Goal: Task Accomplishment & Management: Use online tool/utility

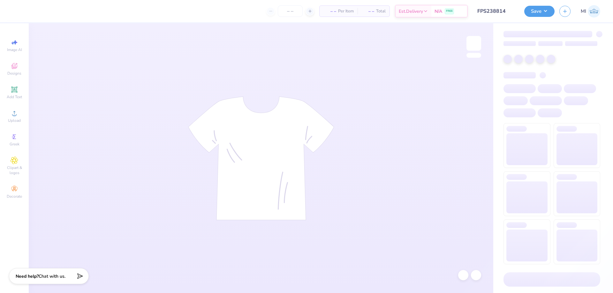
type input "FPS238814"
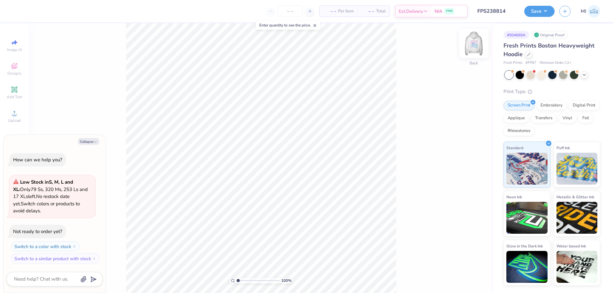
click at [473, 49] on img at bounding box center [474, 44] width 26 height 26
click at [417, 108] on div "100 % Front" at bounding box center [261, 158] width 464 height 270
click at [91, 137] on div "Collapse How can we help you? Low Stock in S, M, L and XL : Only 79 Ss, 320 Ms,…" at bounding box center [55, 214] width 102 height 158
click at [90, 142] on button "Collapse" at bounding box center [88, 141] width 21 height 7
type textarea "x"
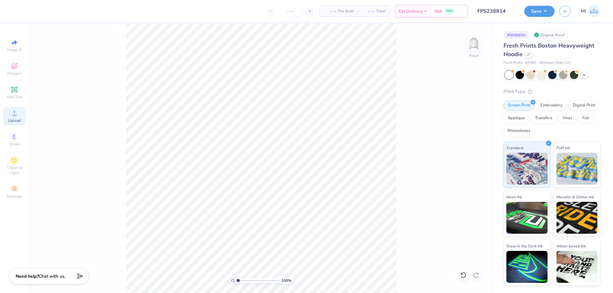
click at [15, 122] on span "Upload" at bounding box center [14, 120] width 13 height 5
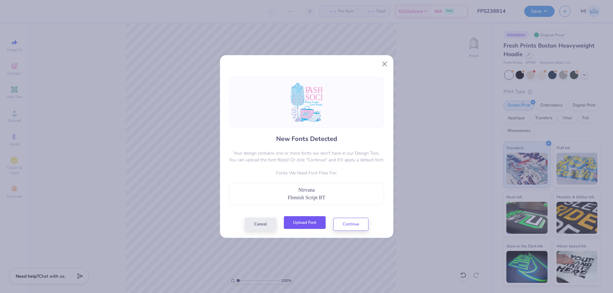
click at [301, 223] on button "Upload Font" at bounding box center [305, 222] width 42 height 13
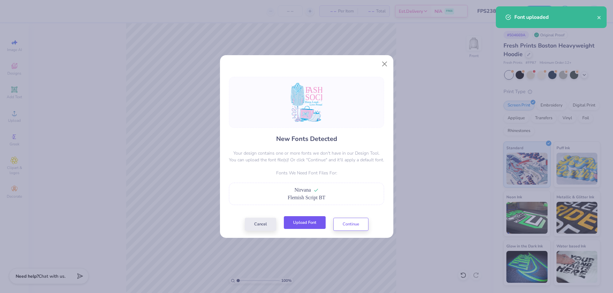
click at [300, 221] on button "Upload Font" at bounding box center [305, 222] width 42 height 13
click at [343, 226] on button "Continue" at bounding box center [350, 222] width 35 height 13
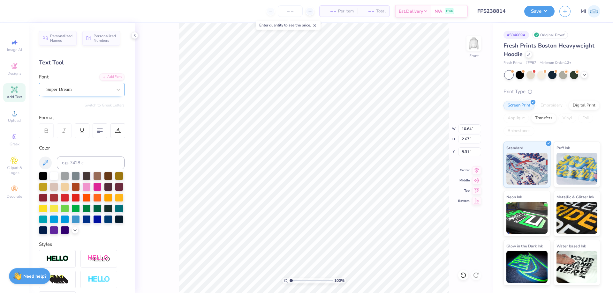
click at [93, 93] on div at bounding box center [79, 89] width 66 height 9
click at [67, 136] on div "Nirvana" at bounding box center [81, 140] width 80 height 11
type input "nirv"
type input "6.36"
type input "2.71"
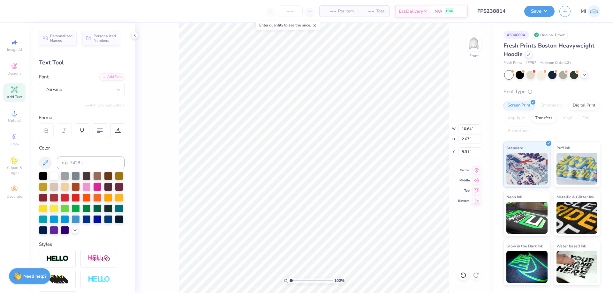
type input "8.55"
type input "10.85"
type input "2.67"
type input "11.30"
click at [100, 89] on div "Super Dream" at bounding box center [79, 90] width 67 height 10
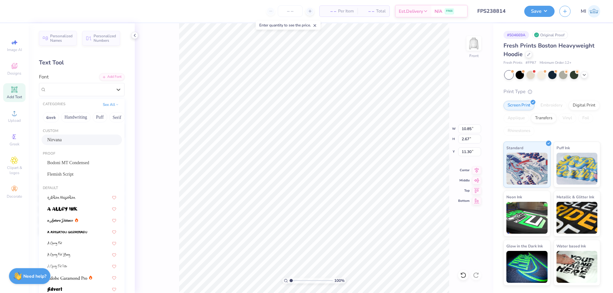
click at [79, 138] on div "Nirvana" at bounding box center [81, 140] width 69 height 7
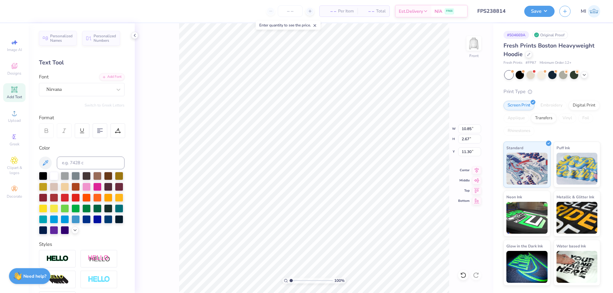
type input "6.35"
type input "2.71"
type input "11.55"
click at [304, 281] on input "range" at bounding box center [310, 281] width 43 height 6
drag, startPoint x: 304, startPoint y: 281, endPoint x: 243, endPoint y: 279, distance: 61.0
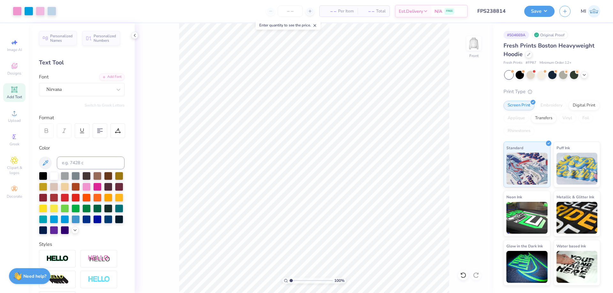
type input "1"
click at [289, 279] on input "range" at bounding box center [310, 281] width 43 height 6
click at [468, 127] on input "15.26" at bounding box center [469, 128] width 23 height 9
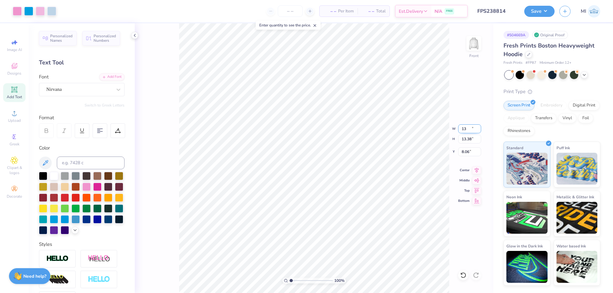
type input "13.00"
type input "13.38"
type input "8.06"
drag, startPoint x: 474, startPoint y: 130, endPoint x: 442, endPoint y: 124, distance: 33.0
click at [458, 124] on input "13.00" at bounding box center [469, 128] width 23 height 9
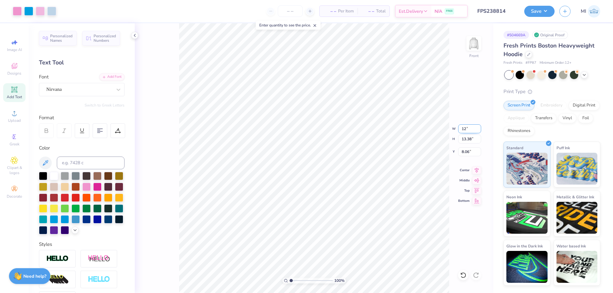
type input "12.00"
type input "12.35"
type input "7.51"
click at [311, 282] on input "range" at bounding box center [310, 281] width 43 height 6
drag, startPoint x: 310, startPoint y: 283, endPoint x: 299, endPoint y: 281, distance: 11.9
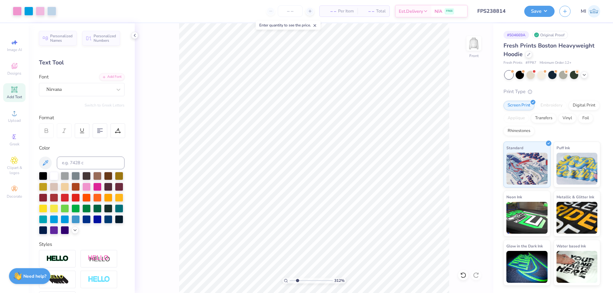
click at [297, 283] on input "range" at bounding box center [310, 281] width 43 height 6
type input "2.45"
type input "5.07"
type input "4.49"
type input "8.81"
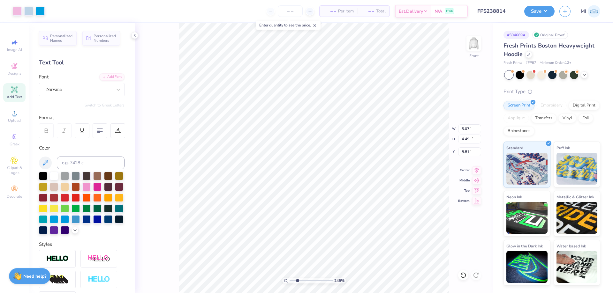
type input "9.93"
type input "12.35"
type input "7.51"
type input "4.60"
type input "0.66"
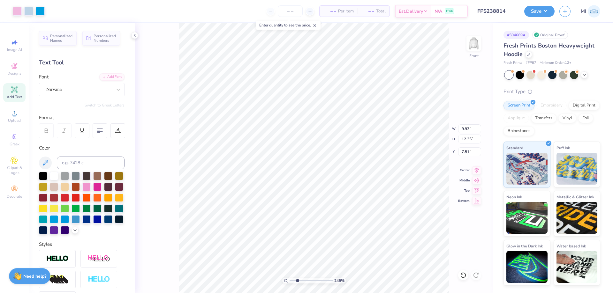
type input "14.03"
click at [342, 283] on li "Send to Back" at bounding box center [338, 285] width 50 height 12
type input "4.60"
type input "14.04"
type input "5.01"
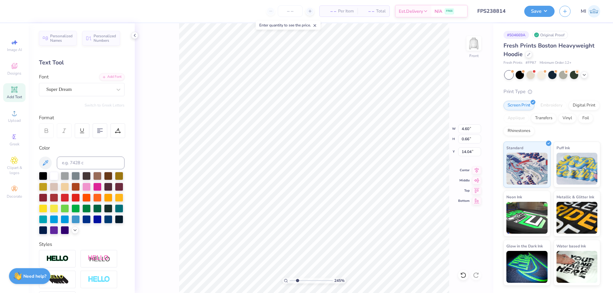
type input "13.21"
click at [88, 91] on div "Super Dream" at bounding box center [79, 90] width 67 height 10
click at [85, 137] on div "Flemish Script" at bounding box center [81, 140] width 69 height 7
type input "flem"
type input "3.75"
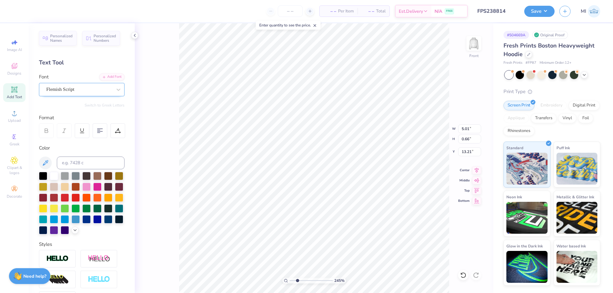
type input "0.68"
type input "13.26"
type input "4.60"
type input "0.66"
type input "14.04"
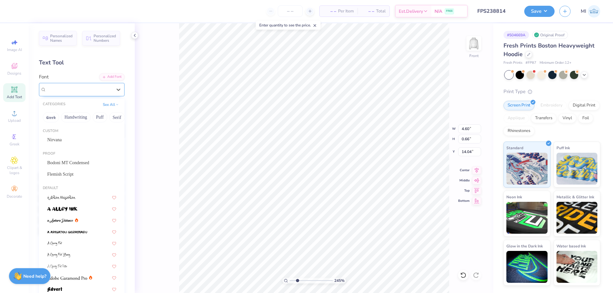
click at [85, 90] on div "Super Dream" at bounding box center [79, 90] width 67 height 10
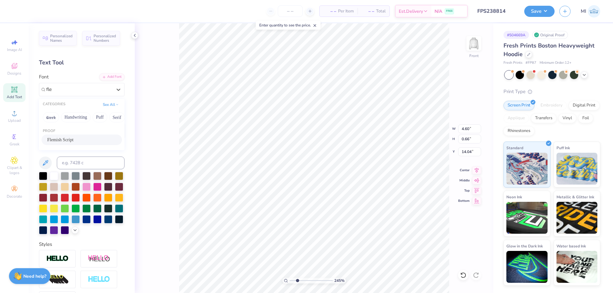
click at [61, 141] on span "Flemish Script" at bounding box center [60, 140] width 26 height 7
type input "fle"
type input "3.61"
type input "0.68"
type input "14.07"
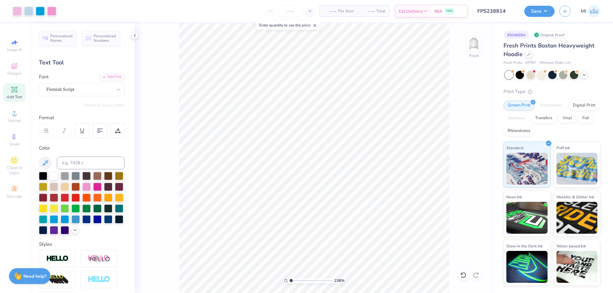
drag, startPoint x: 297, startPoint y: 280, endPoint x: 264, endPoint y: 282, distance: 32.6
type input "1"
click at [289, 282] on input "range" at bounding box center [310, 281] width 43 height 6
click at [472, 140] on input "12.35" at bounding box center [469, 139] width 23 height 9
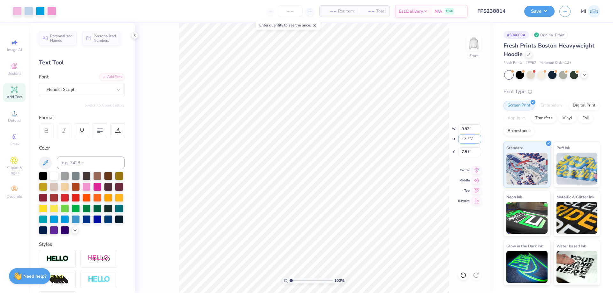
click at [472, 140] on input "12.35" at bounding box center [469, 139] width 23 height 9
type input "15"
type input "12.06"
type input "15.00"
click at [469, 152] on input "6.18" at bounding box center [469, 151] width 23 height 9
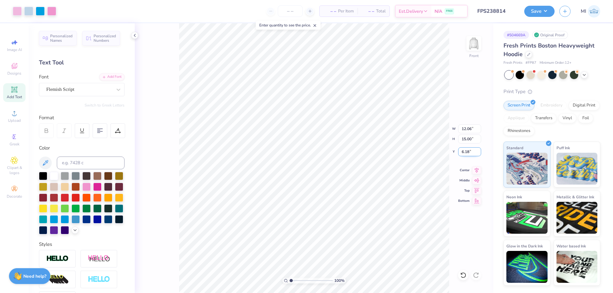
click at [469, 152] on input "6.18" at bounding box center [469, 151] width 23 height 9
type input "6.00"
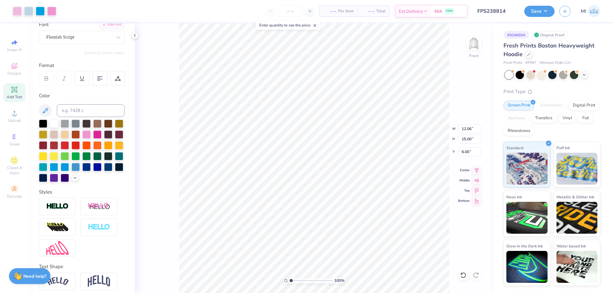
scroll to position [79, 0]
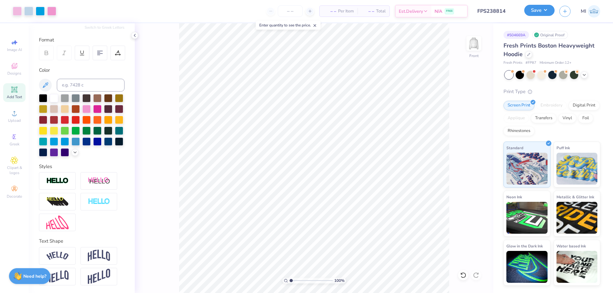
click at [540, 11] on button "Save" at bounding box center [539, 10] width 30 height 11
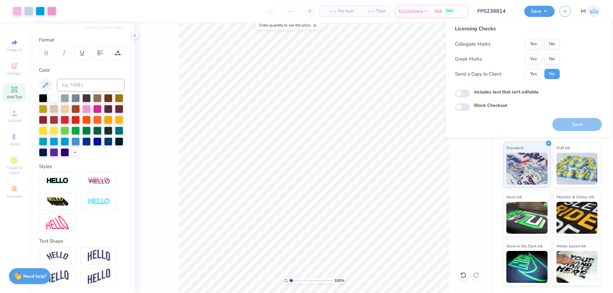
click at [551, 44] on button "No" at bounding box center [551, 44] width 15 height 10
click at [551, 59] on button "No" at bounding box center [551, 59] width 15 height 10
click at [559, 123] on button "Save" at bounding box center [576, 124] width 49 height 13
